Goal: Browse casually: Explore the website without a specific task or goal

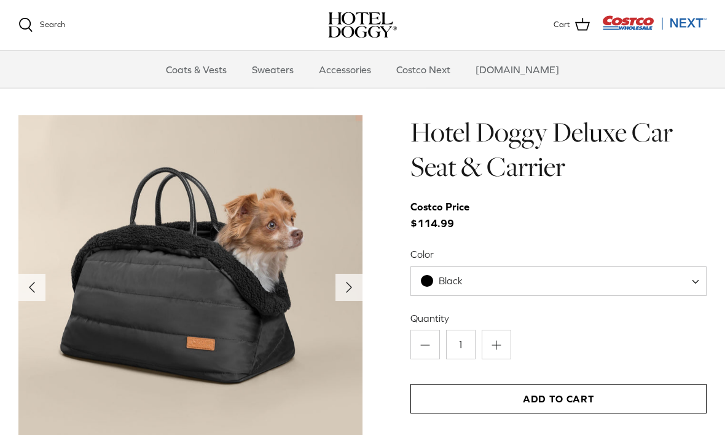
scroll to position [1160, 0]
click at [345, 290] on icon "Right" at bounding box center [349, 287] width 20 height 20
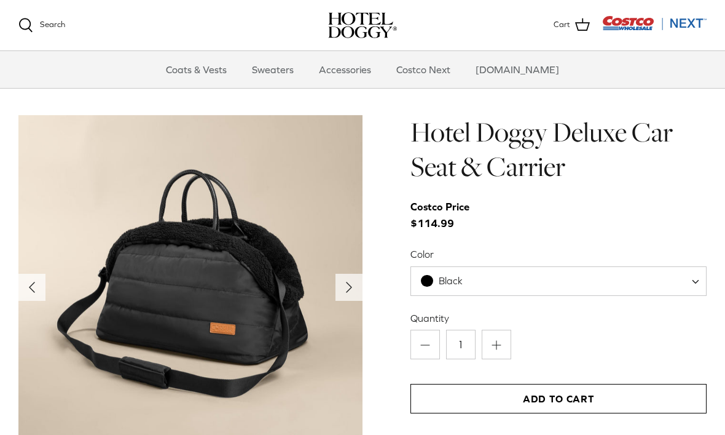
click at [338, 291] on button "Right" at bounding box center [349, 287] width 27 height 27
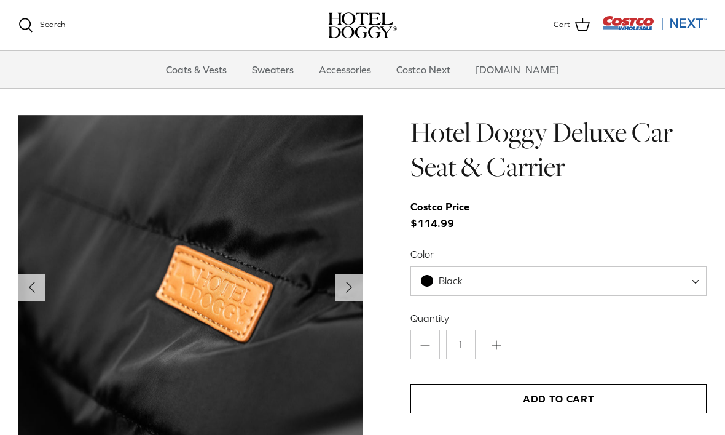
click at [348, 283] on polyline "Next" at bounding box center [349, 287] width 5 height 10
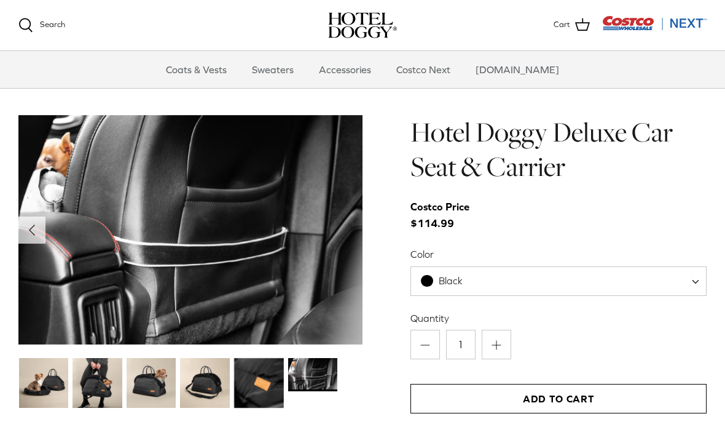
click at [103, 383] on img at bounding box center [98, 383] width 50 height 50
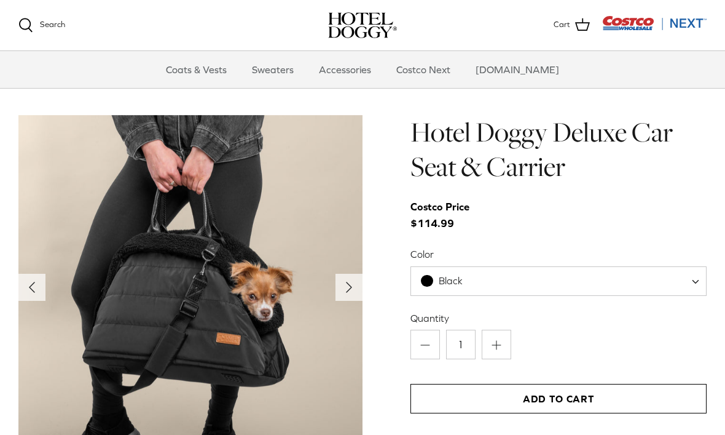
click at [344, 286] on icon "Right" at bounding box center [349, 287] width 20 height 20
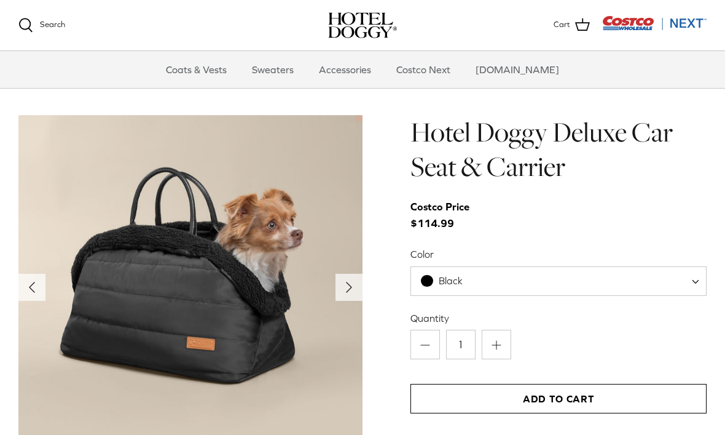
click at [352, 287] on icon "Right" at bounding box center [349, 287] width 20 height 20
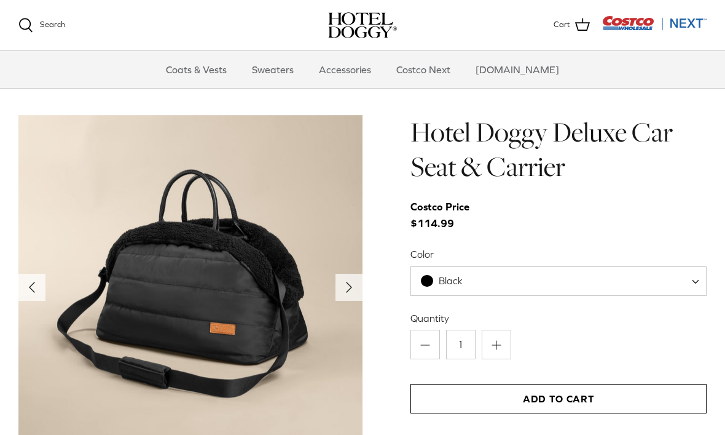
click at [350, 288] on icon "Right" at bounding box center [349, 287] width 20 height 20
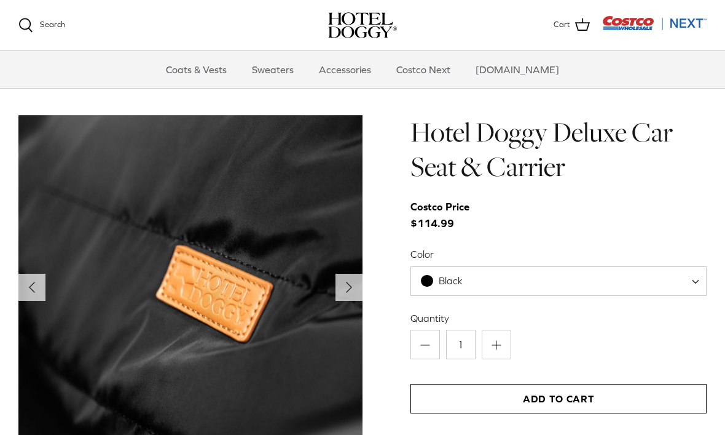
click at [351, 290] on icon "Right" at bounding box center [349, 287] width 20 height 20
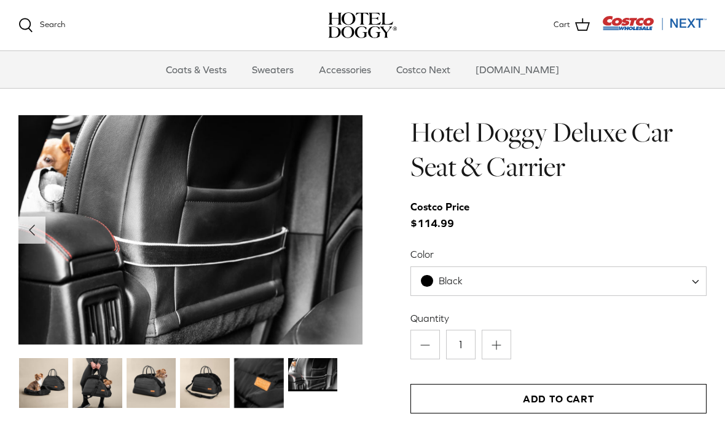
click at [314, 376] on img at bounding box center [313, 374] width 50 height 33
click at [260, 385] on img at bounding box center [259, 383] width 50 height 50
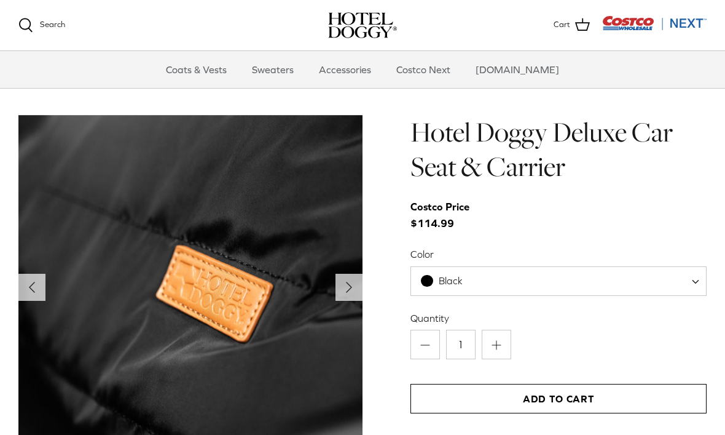
click at [341, 283] on icon "Right" at bounding box center [349, 287] width 20 height 20
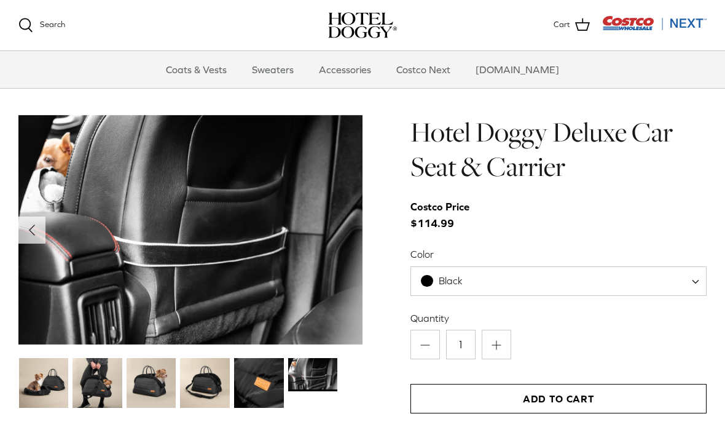
click at [314, 378] on img at bounding box center [313, 374] width 50 height 33
click at [306, 374] on img at bounding box center [313, 374] width 50 height 33
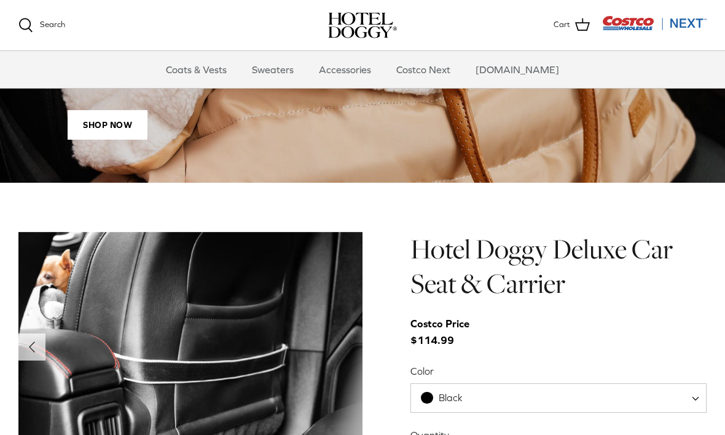
scroll to position [1042, 0]
